Goal: Find specific page/section: Find specific page/section

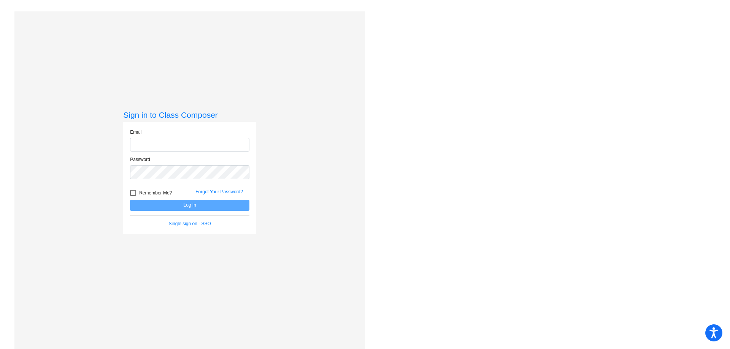
type input "[EMAIL_ADDRESS][DOMAIN_NAME]"
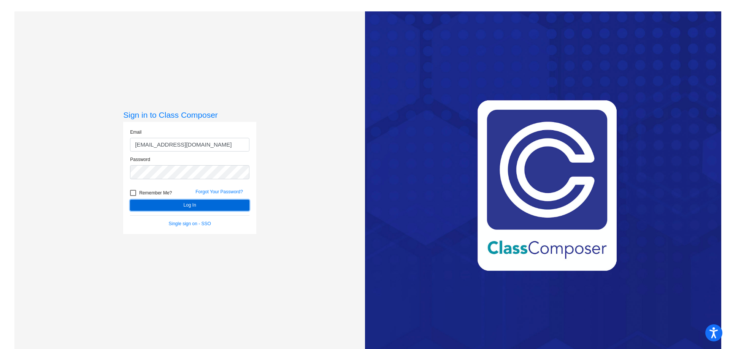
click at [184, 206] on button "Log In" at bounding box center [189, 205] width 119 height 11
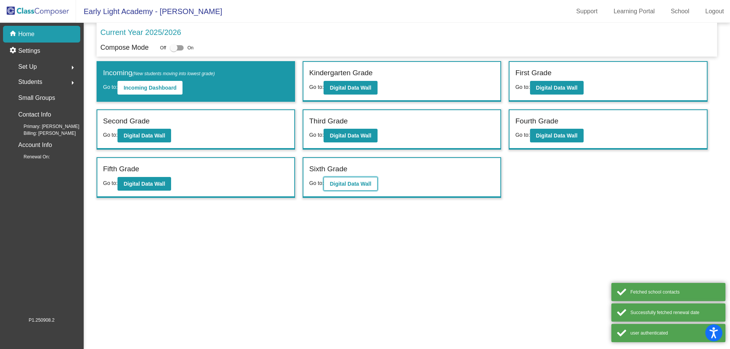
click at [349, 182] on b "Digital Data Wall" at bounding box center [349, 184] width 41 height 6
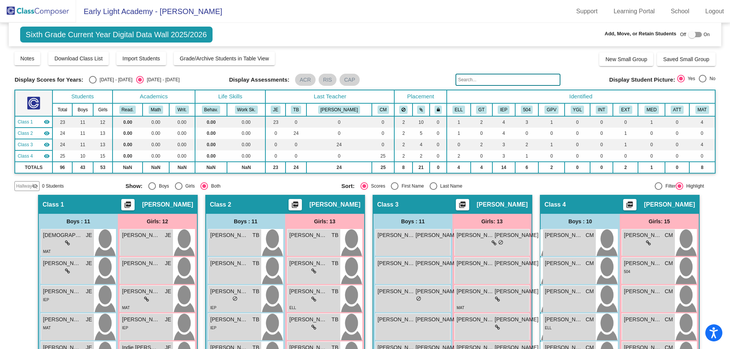
click at [474, 78] on input "text" at bounding box center [507, 80] width 105 height 12
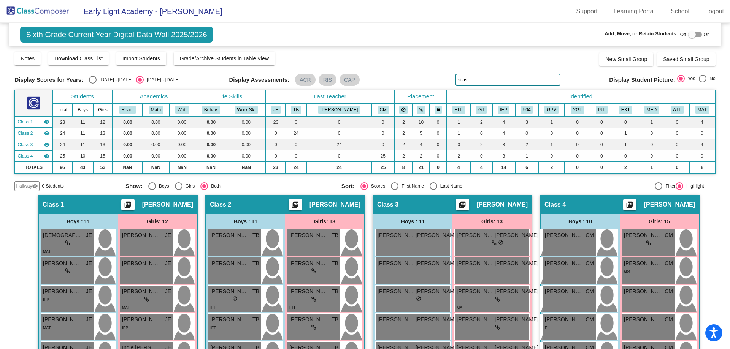
type input "silas"
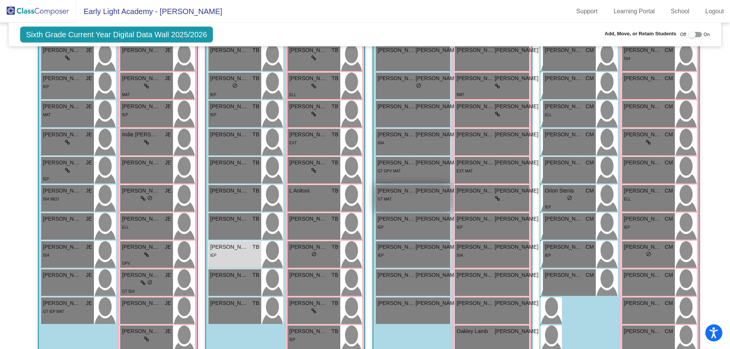
scroll to position [228, 0]
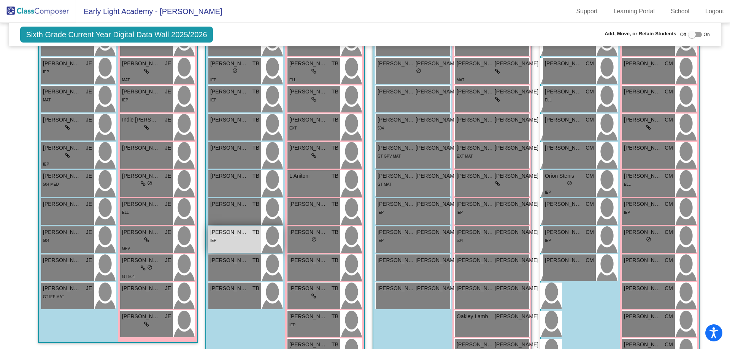
click at [250, 233] on div "[PERSON_NAME] TB" at bounding box center [234, 232] width 49 height 8
click at [249, 232] on div "[PERSON_NAME] TB" at bounding box center [234, 232] width 49 height 8
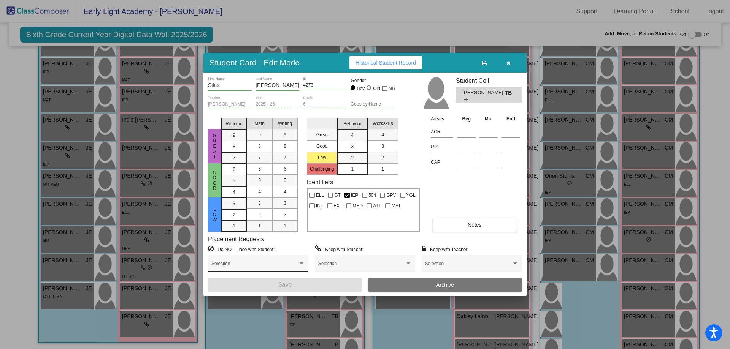
click at [300, 262] on div at bounding box center [301, 263] width 7 height 5
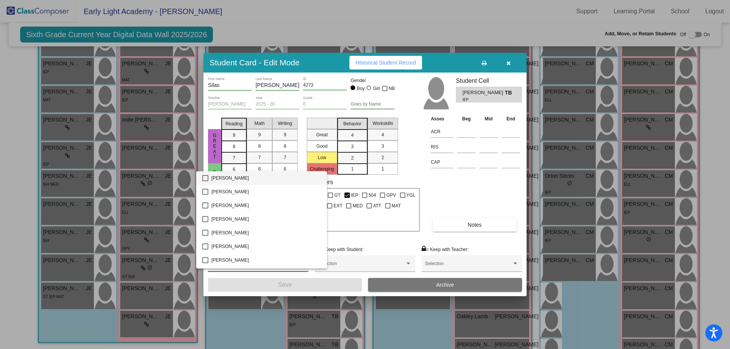
click at [466, 185] on div at bounding box center [365, 174] width 730 height 349
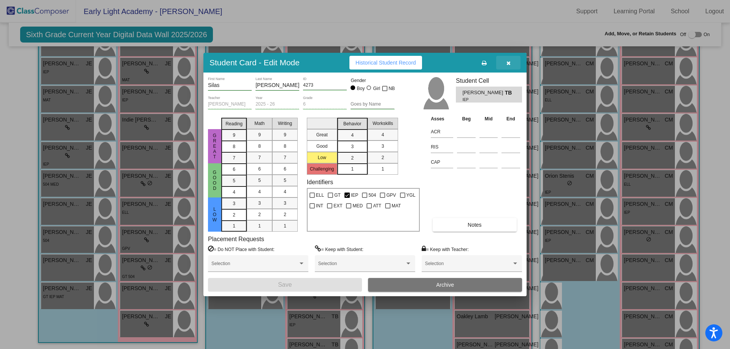
click at [513, 65] on button "button" at bounding box center [508, 63] width 24 height 14
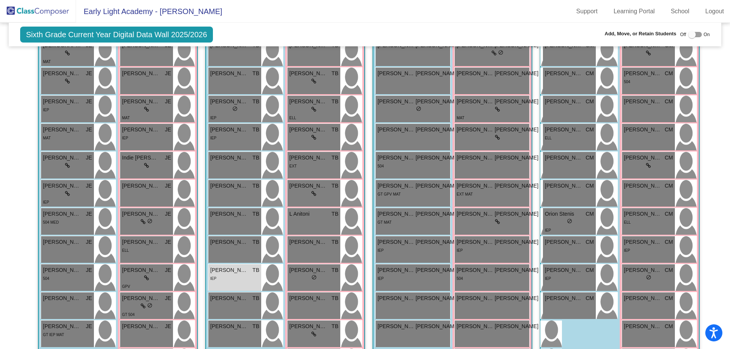
scroll to position [114, 0]
